Goal: Complete application form

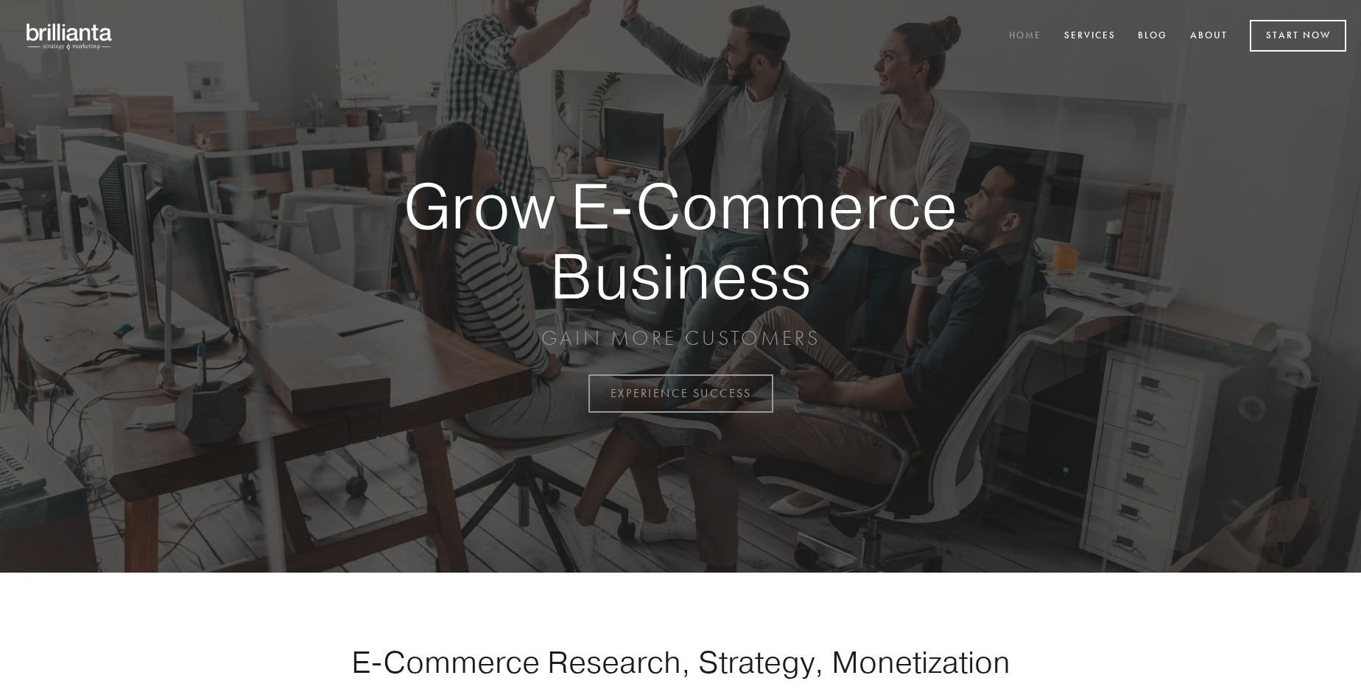
scroll to position [3861, 0]
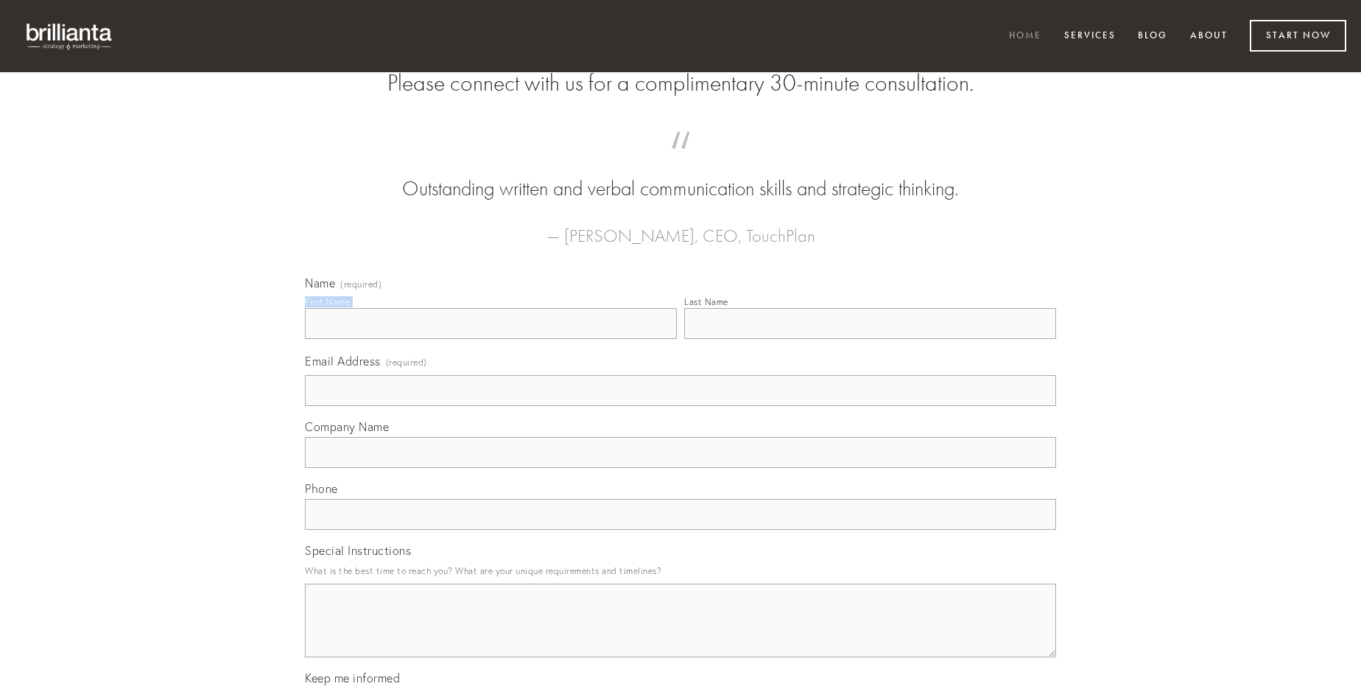
type input "[PERSON_NAME]"
click at [870, 339] on input "Last Name" at bounding box center [870, 323] width 372 height 31
type input "[PERSON_NAME]"
click at [681, 406] on input "Email Address (required)" at bounding box center [680, 390] width 751 height 31
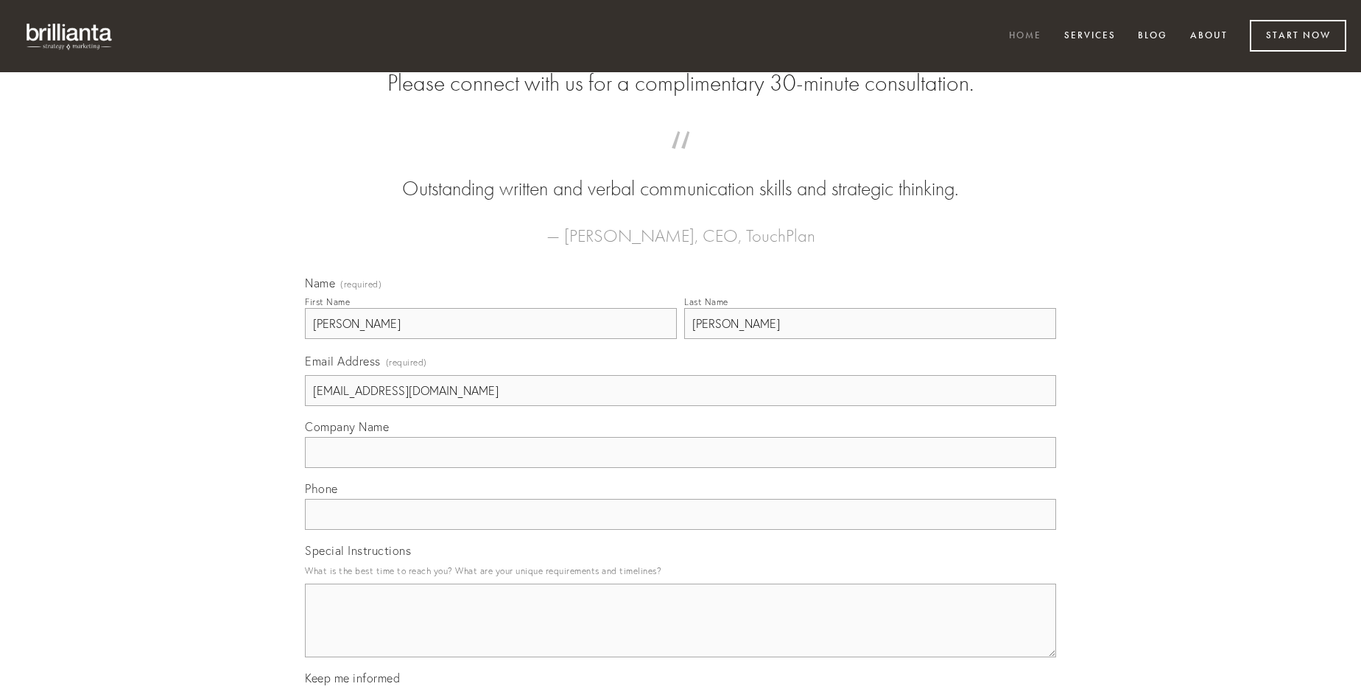
type input "[EMAIL_ADDRESS][DOMAIN_NAME]"
click at [681, 468] on input "Company Name" at bounding box center [680, 452] width 751 height 31
type input "varietas"
click at [681, 530] on input "text" at bounding box center [680, 514] width 751 height 31
click at [681, 634] on textarea "Special Instructions" at bounding box center [680, 620] width 751 height 74
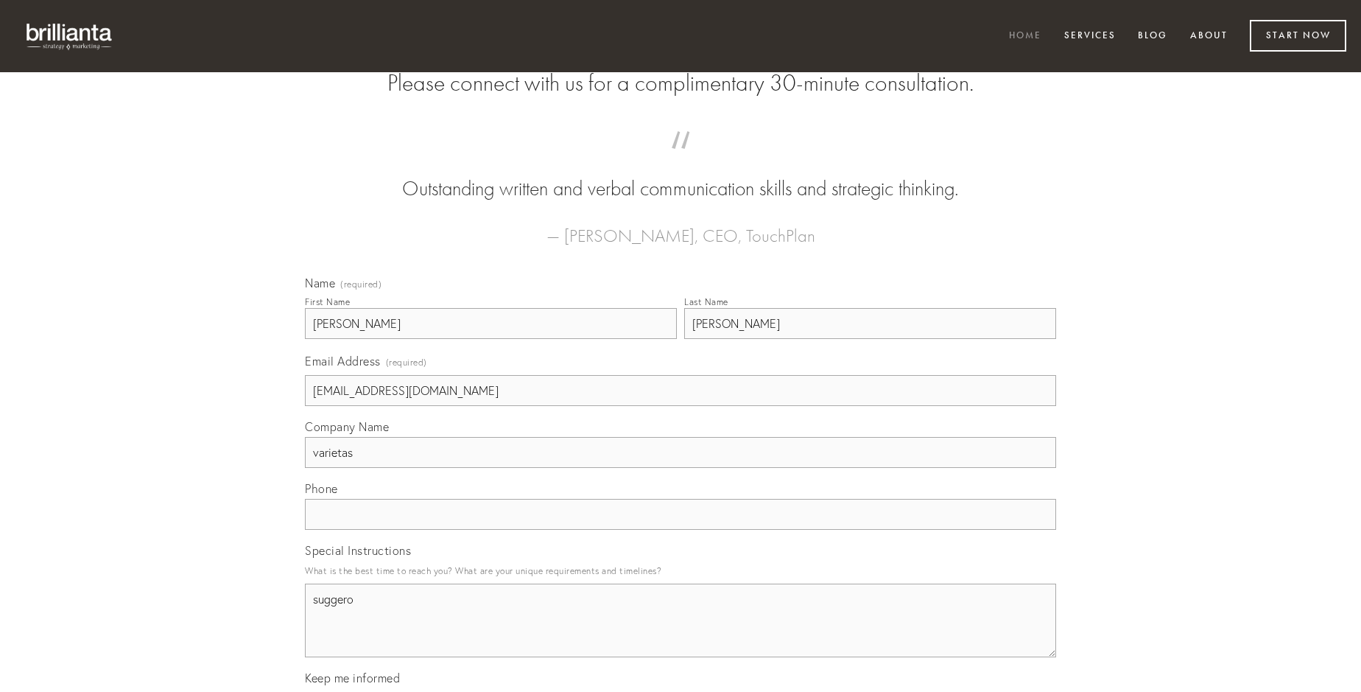
type textarea "suggero"
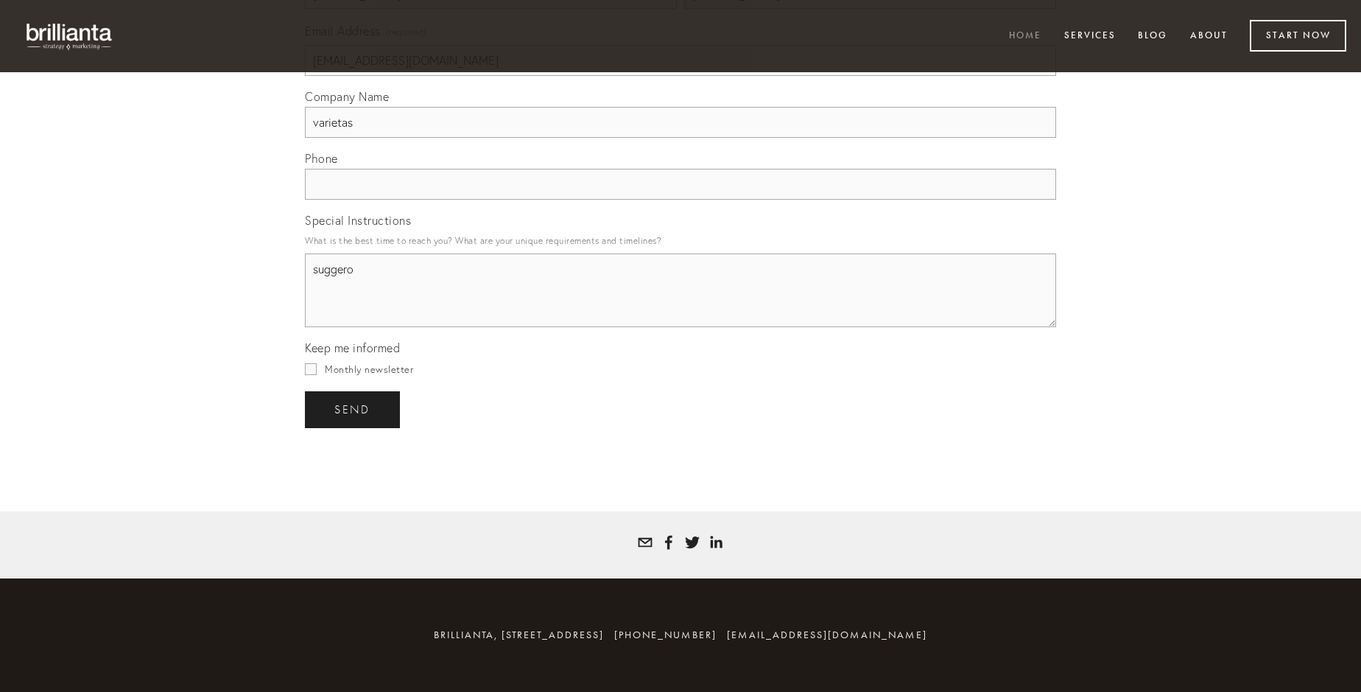
click at [354, 409] on span "send" at bounding box center [352, 409] width 36 height 13
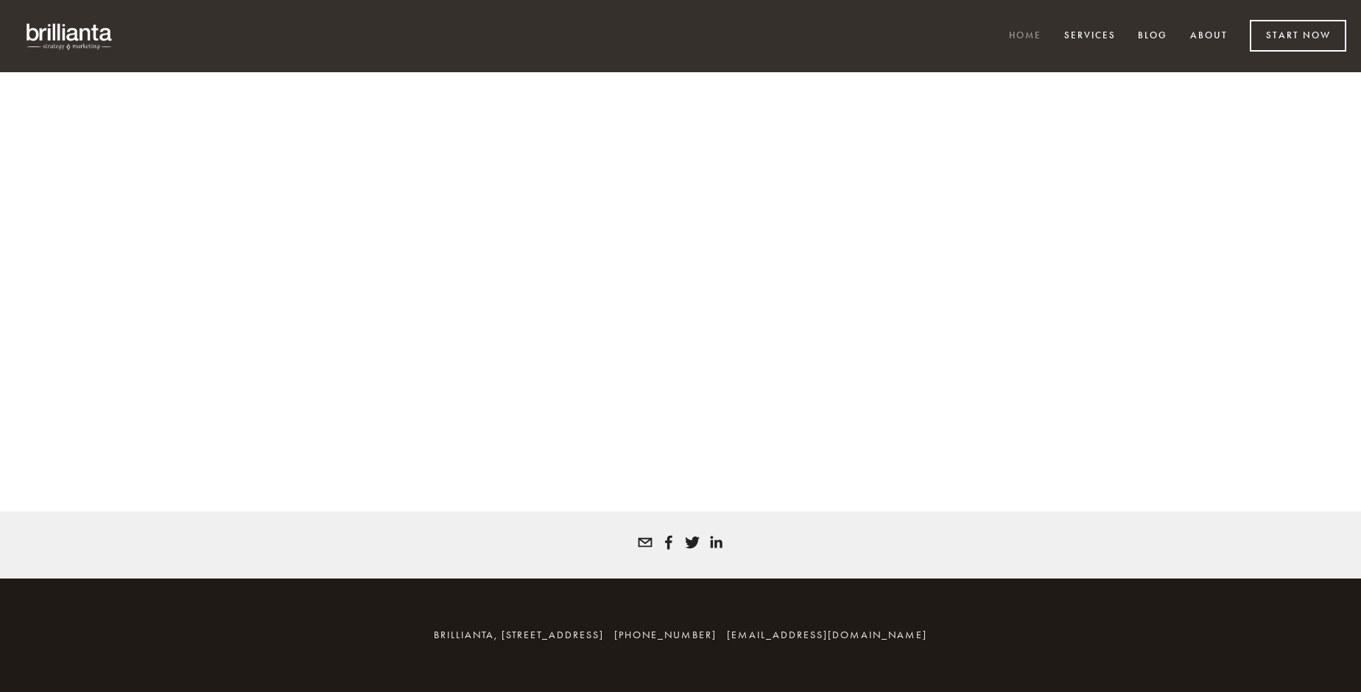
scroll to position [3842, 0]
